Goal: Task Accomplishment & Management: Manage account settings

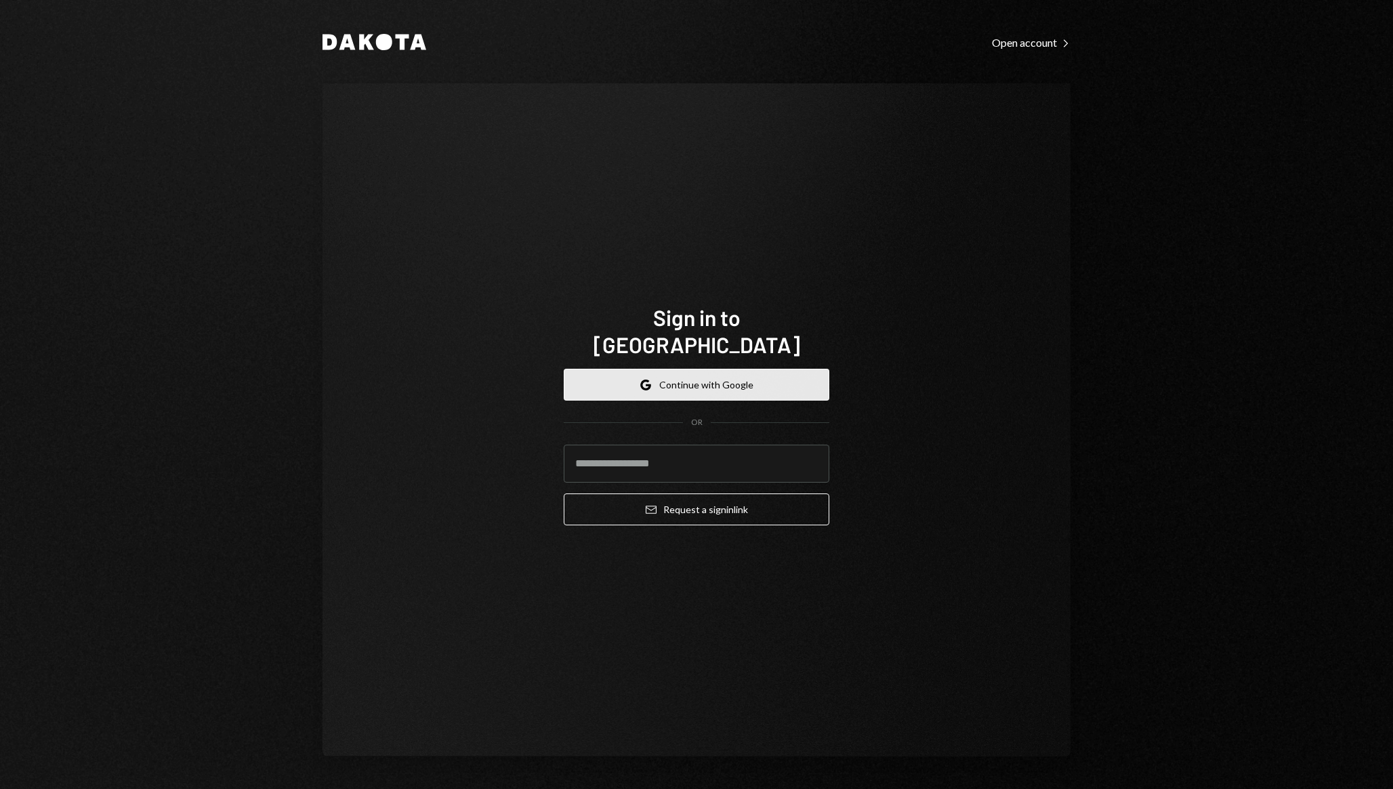
click at [675, 369] on button "Google Continue with Google" at bounding box center [697, 385] width 266 height 32
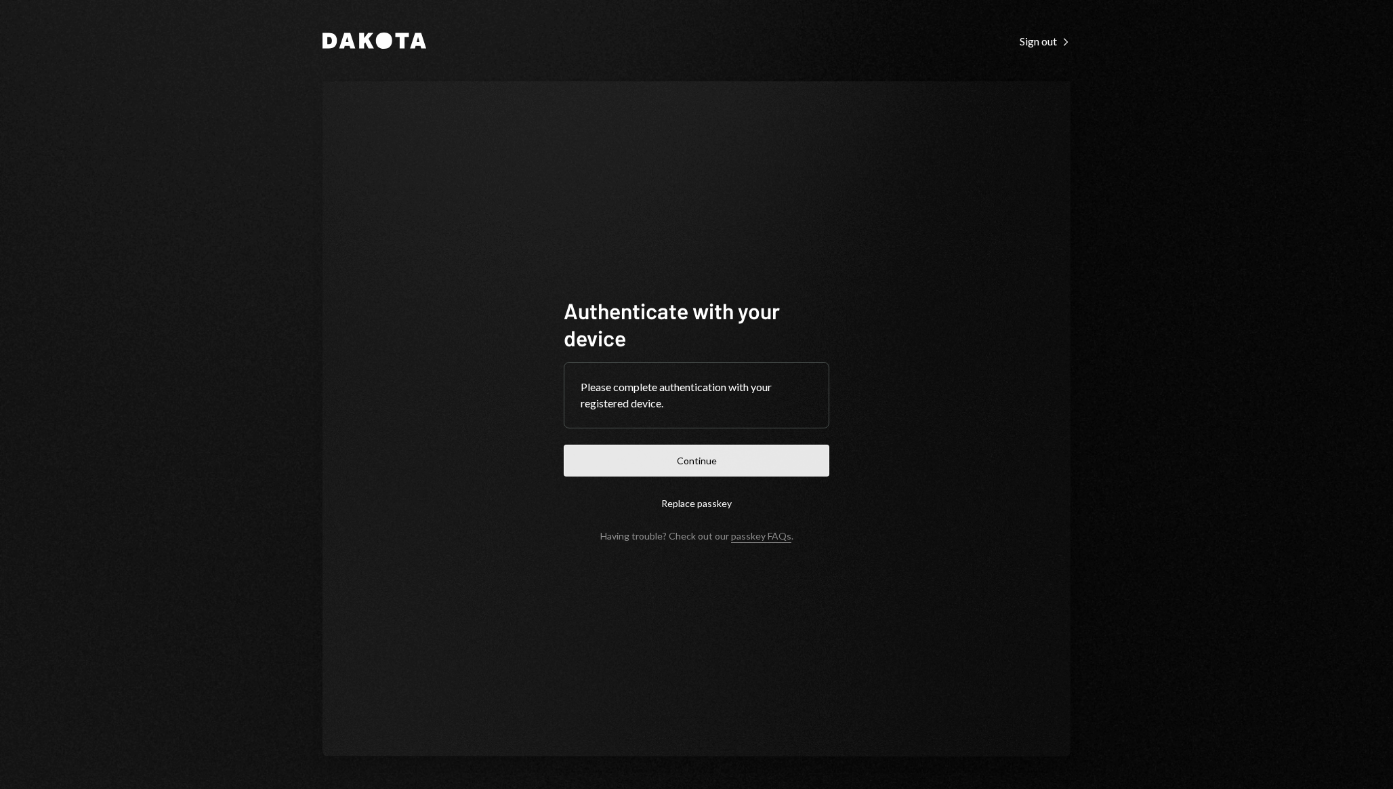
click at [719, 459] on button "Continue" at bounding box center [697, 461] width 266 height 32
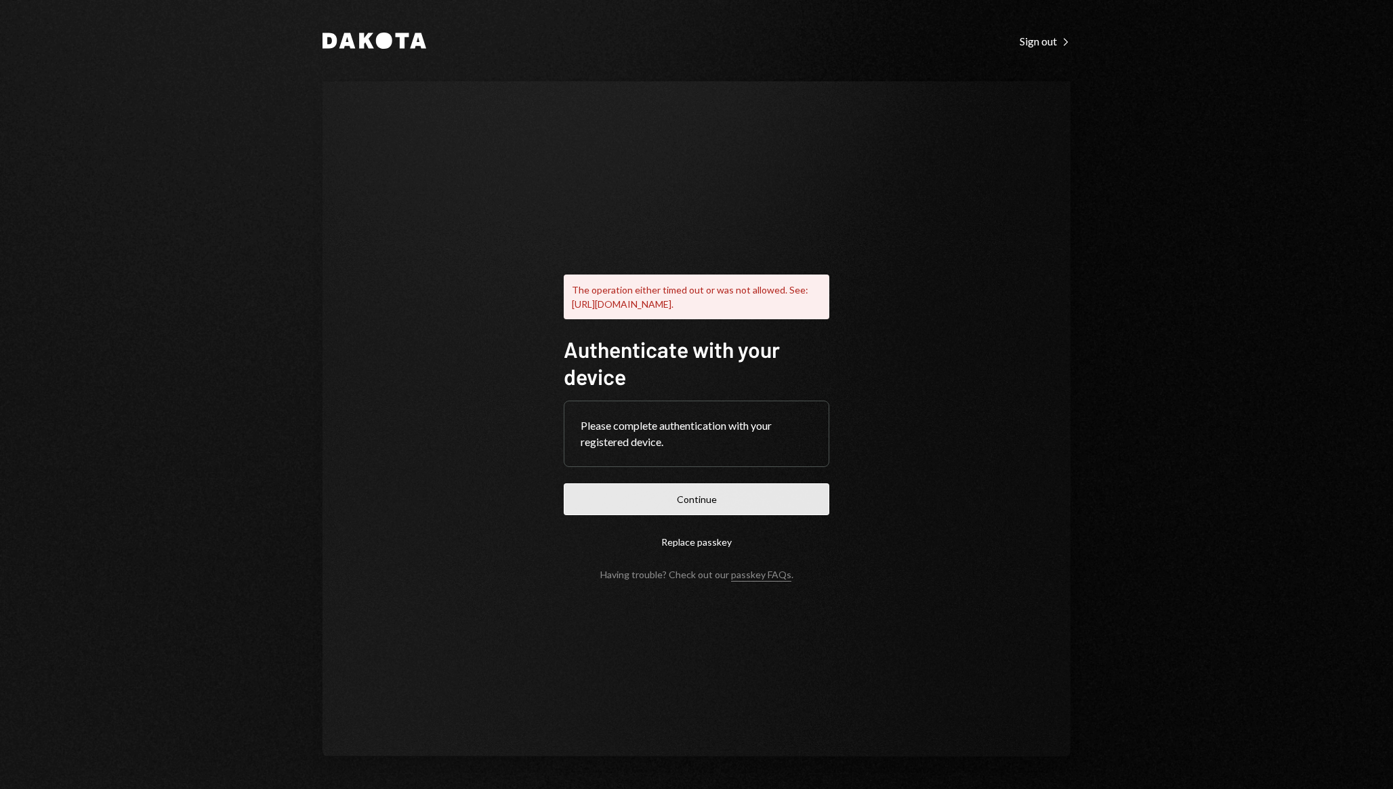
click at [724, 495] on button "Continue" at bounding box center [697, 499] width 266 height 32
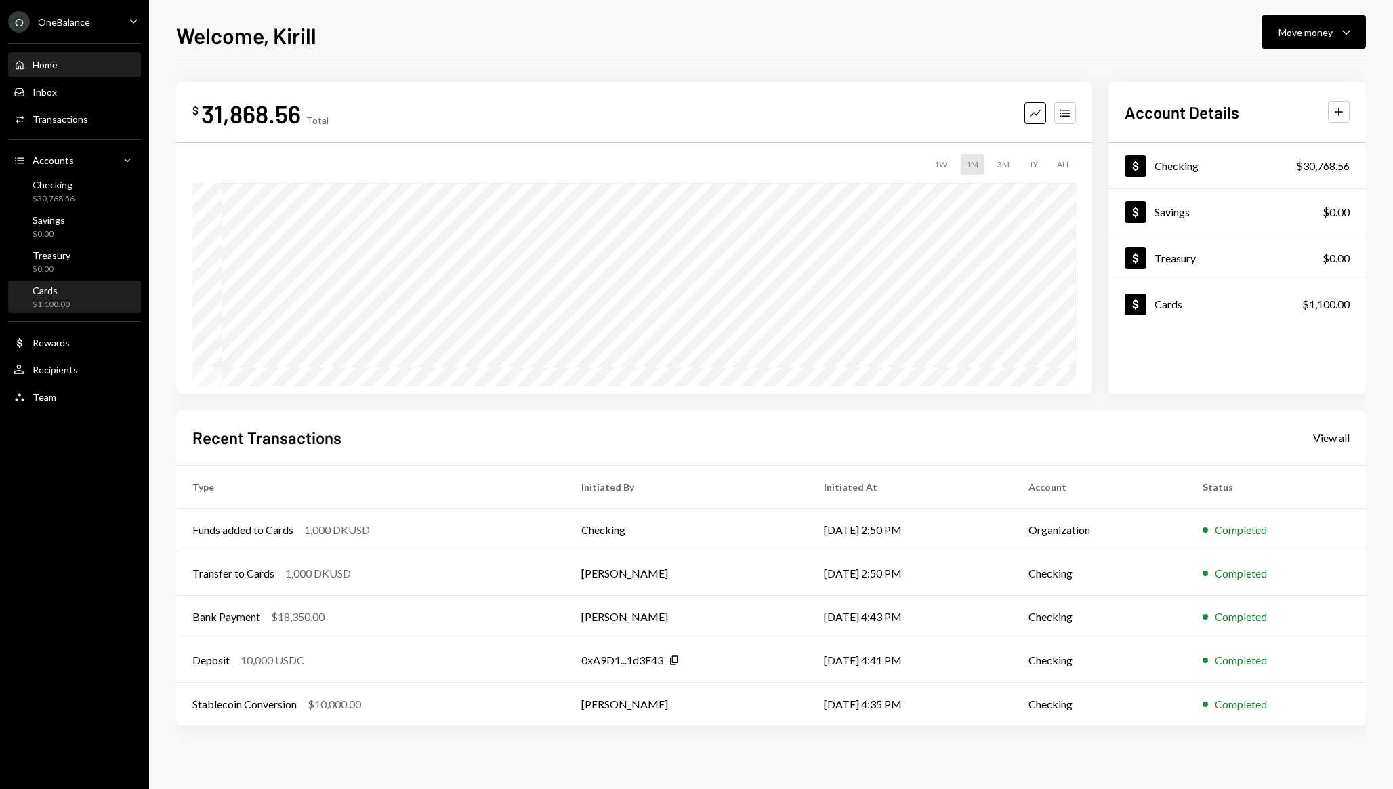
click at [99, 289] on div "Cards $1,100.00" at bounding box center [75, 298] width 122 height 26
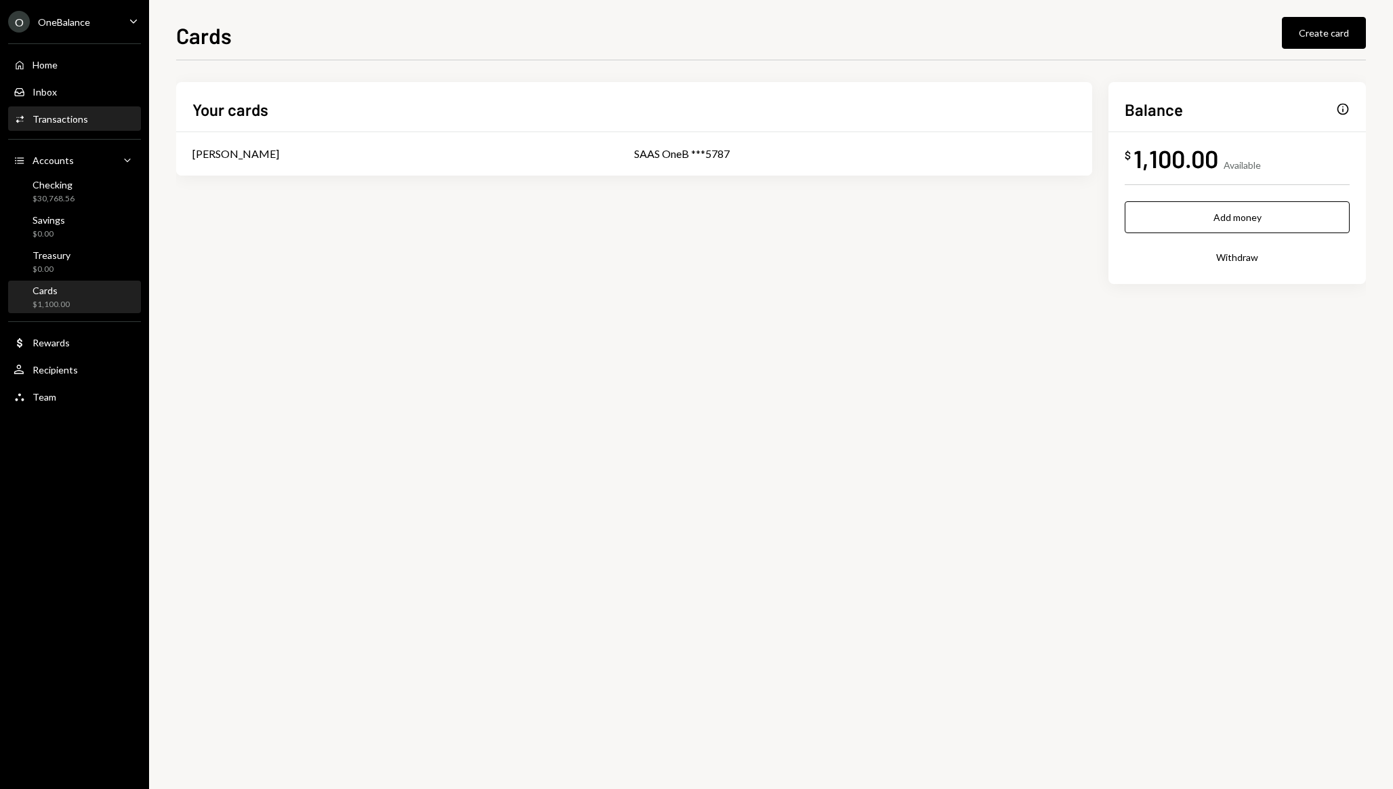
click at [59, 127] on div "Activities Transactions" at bounding box center [75, 119] width 122 height 23
